Goal: Information Seeking & Learning: Learn about a topic

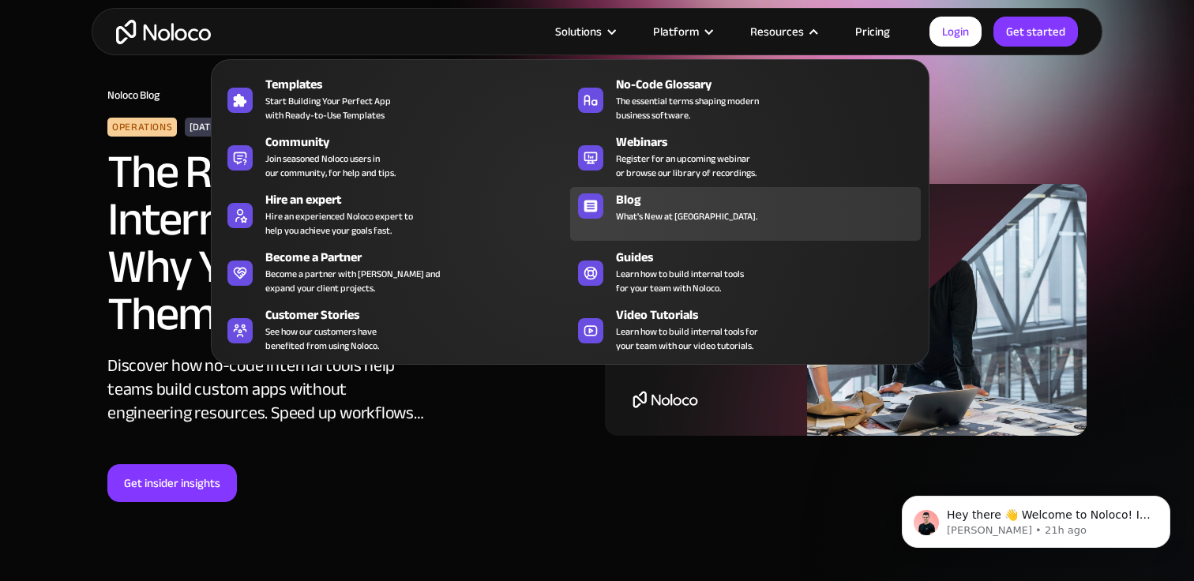
click at [676, 200] on div "Blog" at bounding box center [772, 199] width 312 height 19
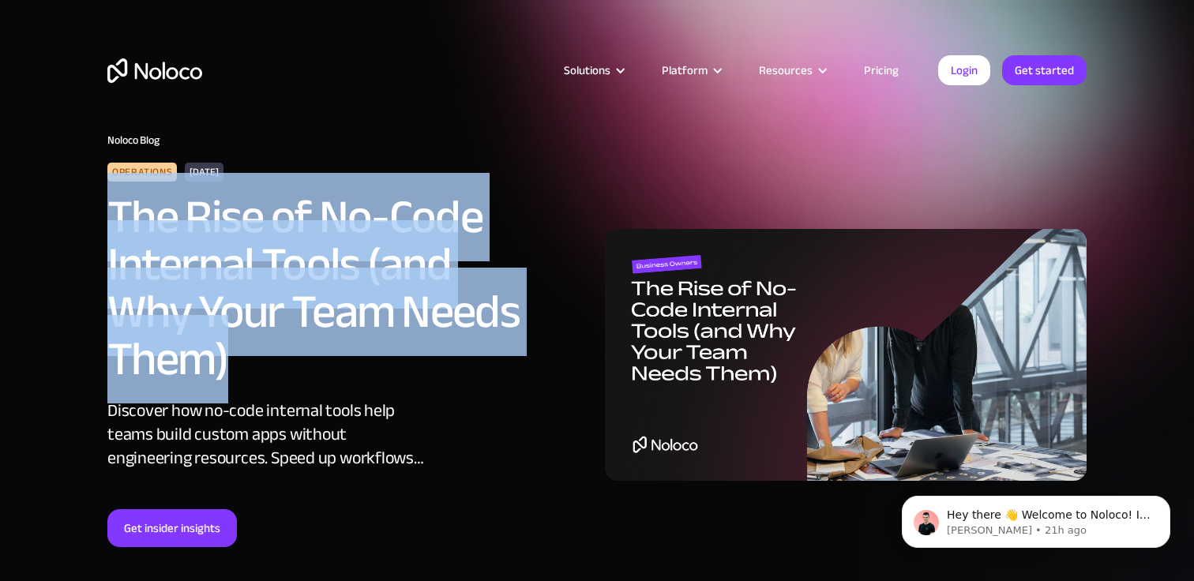
drag, startPoint x: 111, startPoint y: 212, endPoint x: 235, endPoint y: 369, distance: 199.7
click at [235, 369] on h2 "The Rise of No-Code Internal Tools (and Why Your Team Needs Them)" at bounding box center [324, 289] width 434 height 190
copy h2 "The Rise of No-Code Internal Tools (and Why Your Team Needs Them)"
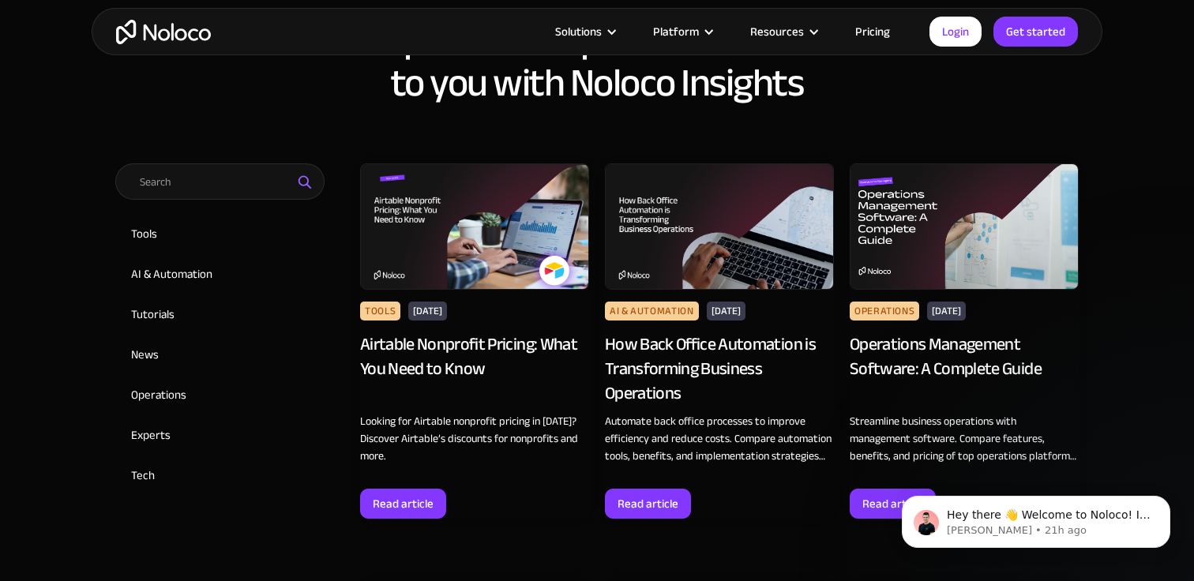
scroll to position [684, 0]
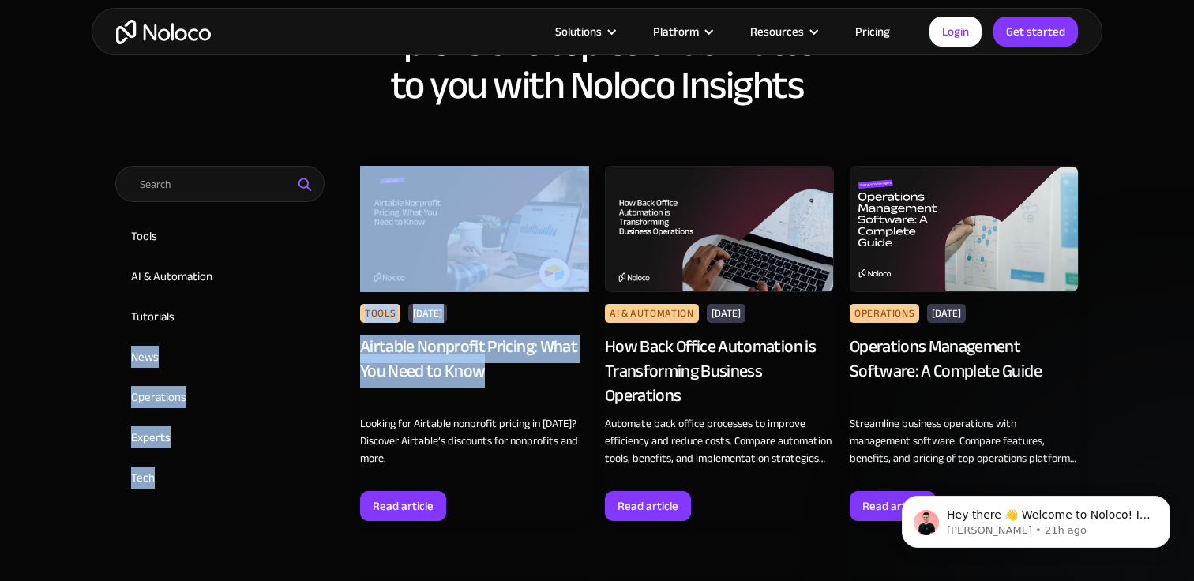
drag, startPoint x: 351, startPoint y: 344, endPoint x: 504, endPoint y: 366, distance: 154.0
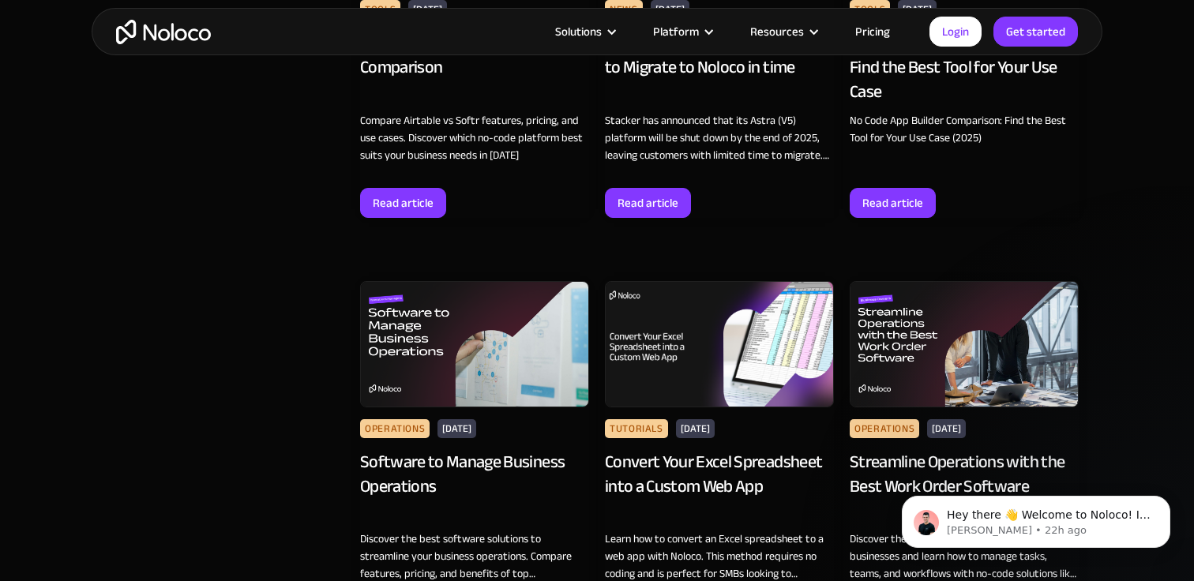
scroll to position [1408, 0]
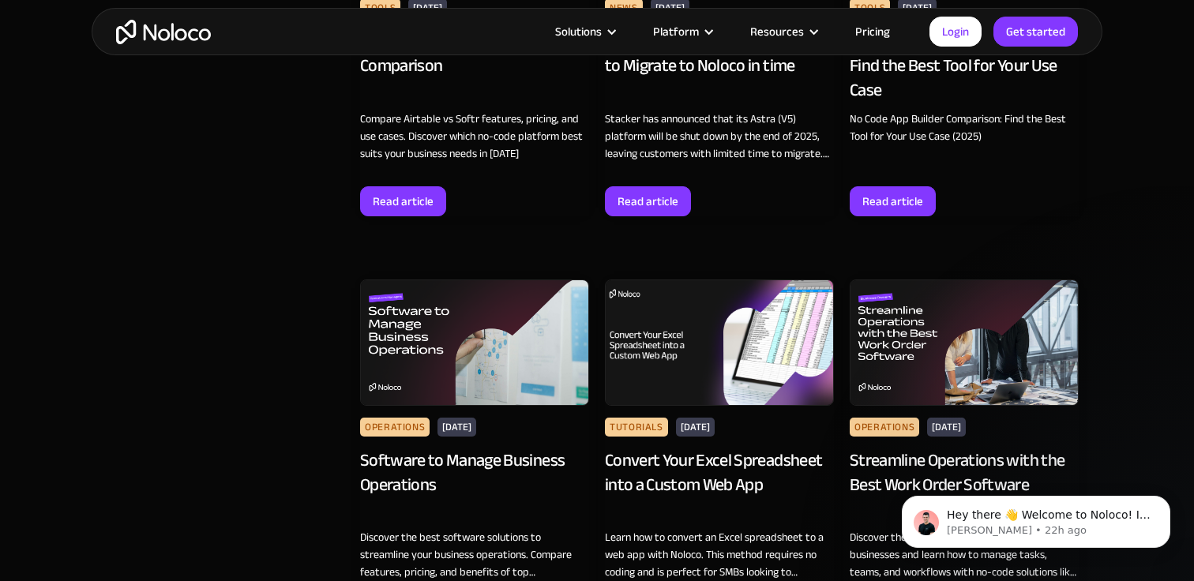
click at [675, 410] on div "Tutorials Jul 30, 2025 Convert Your Excel Spreadsheet into a Custom Web App Lea…" at bounding box center [719, 505] width 229 height 199
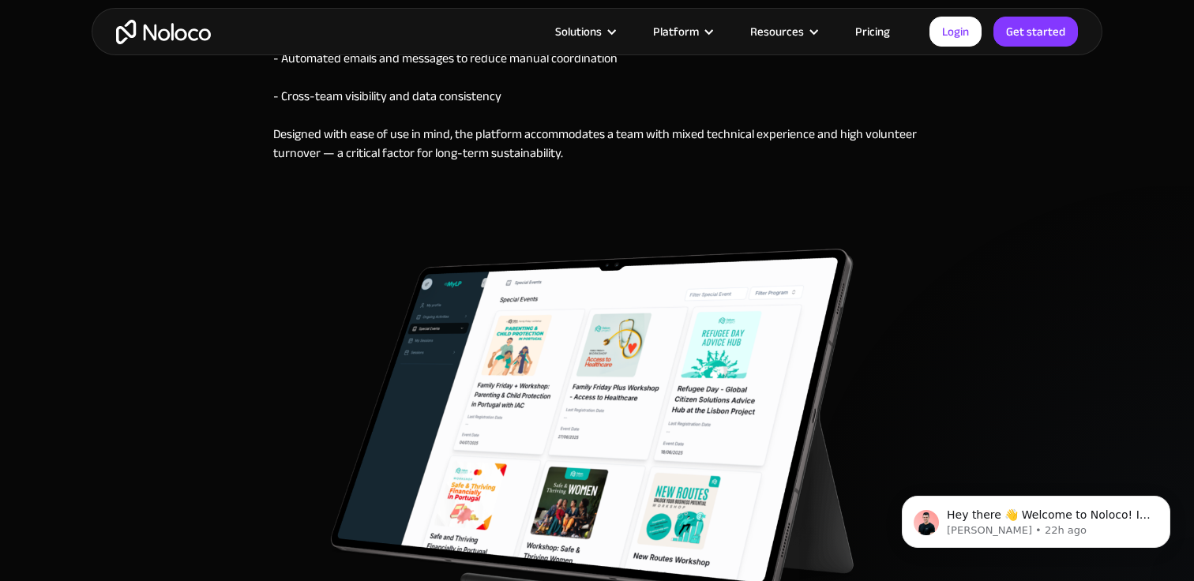
scroll to position [2210, 0]
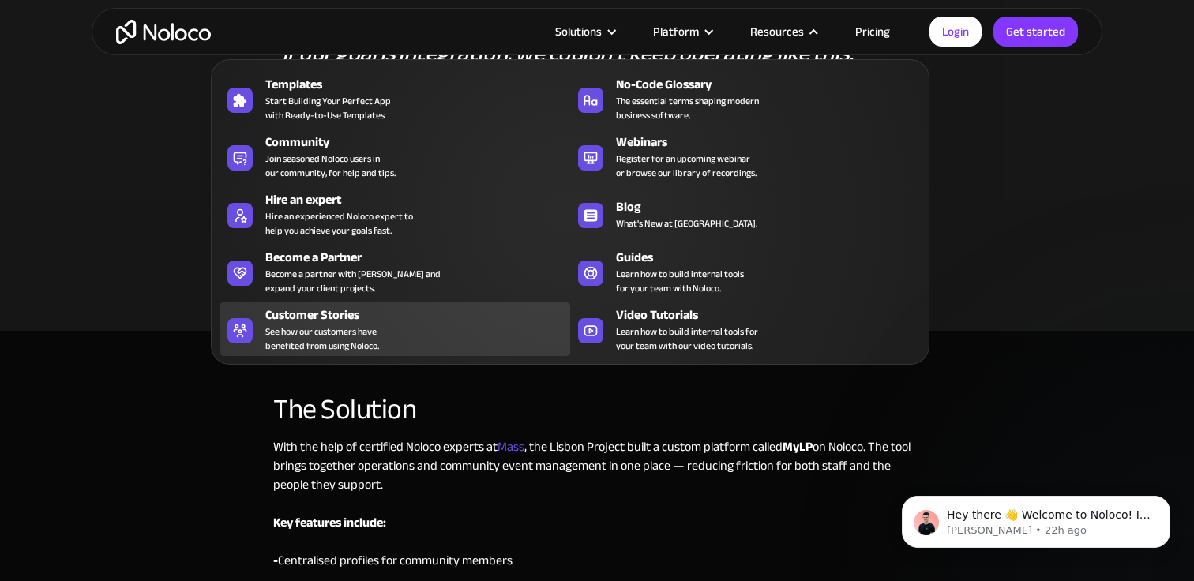
click at [389, 332] on div "Customer Stories See how our customers have benefited from using Noloco." at bounding box center [413, 329] width 297 height 47
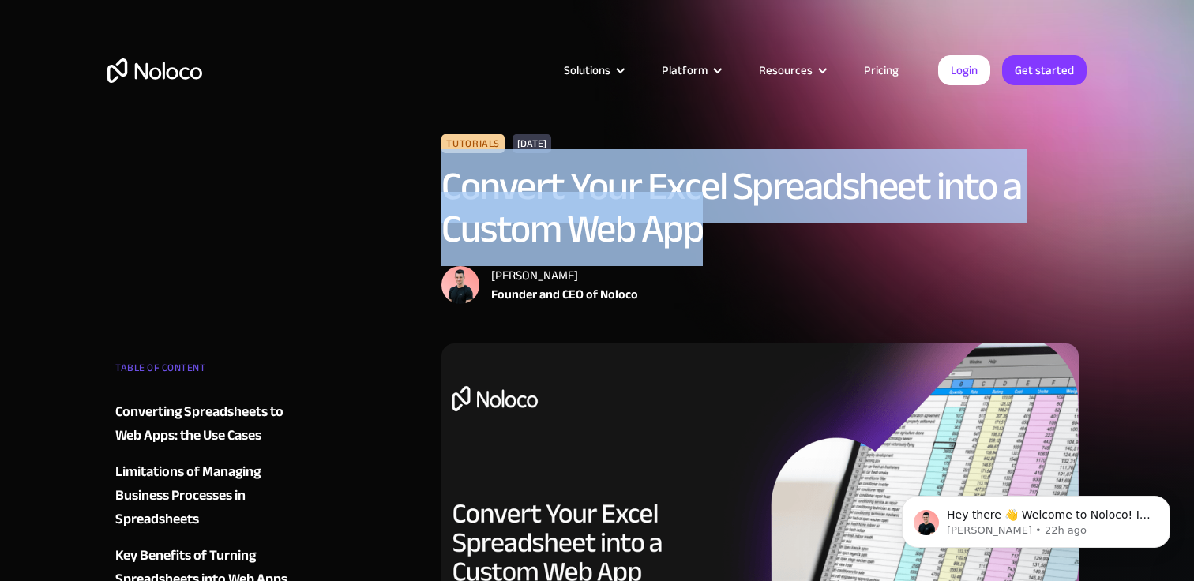
drag, startPoint x: 441, startPoint y: 184, endPoint x: 724, endPoint y: 241, distance: 289.2
click at [724, 241] on div "Tutorials July 30, 2025 Convert Your Excel Spreadsheet into a Custom Web App Da…" at bounding box center [760, 238] width 653 height 209
copy h1 "Convert Your Excel Spreadsheet into a Custom Web App"
click at [891, 431] on img at bounding box center [759, 535] width 637 height 382
